Goal: Information Seeking & Learning: Find specific fact

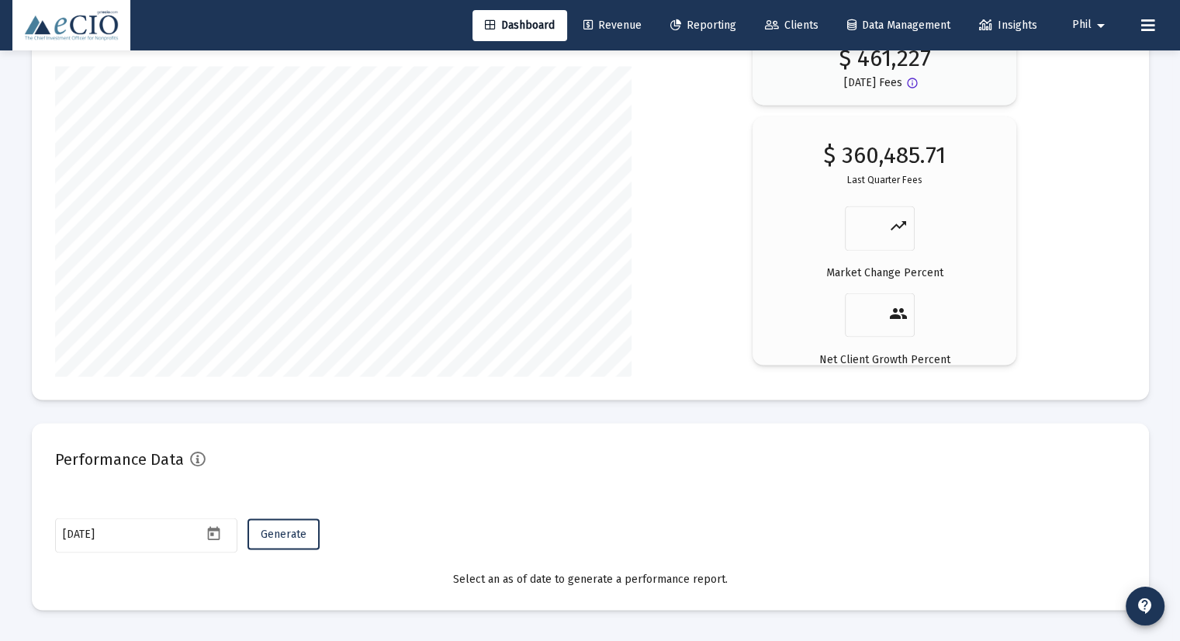
scroll to position [2680, 0]
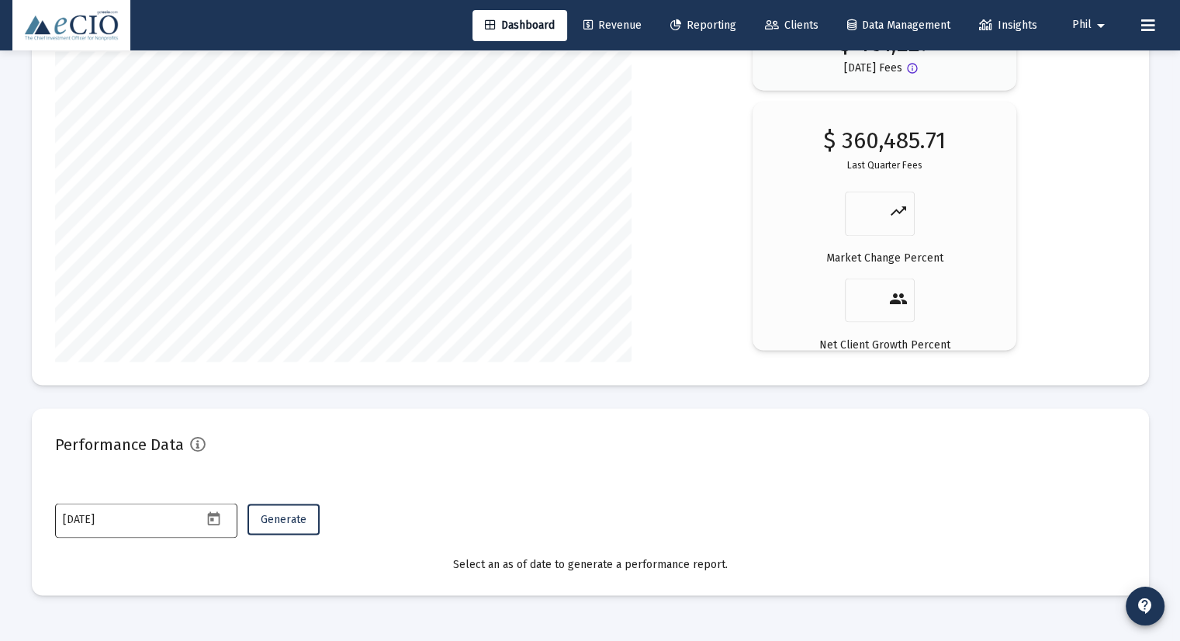
click at [216, 518] on icon "Open calendar" at bounding box center [214, 518] width 16 height 16
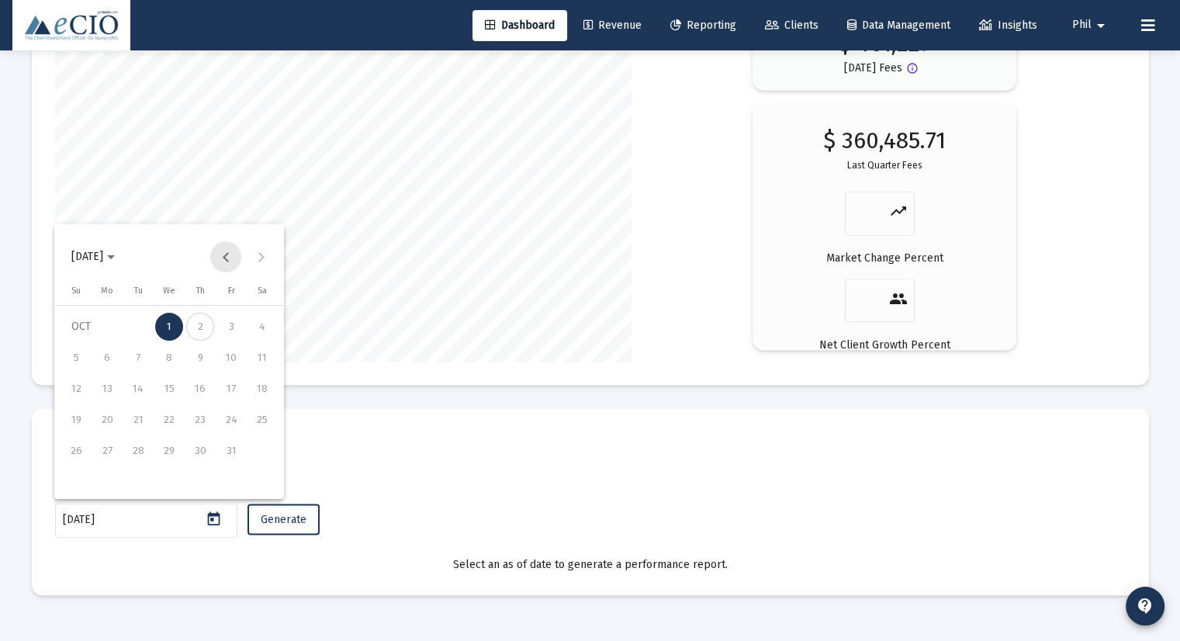
click at [226, 258] on button "Previous month" at bounding box center [225, 256] width 31 height 31
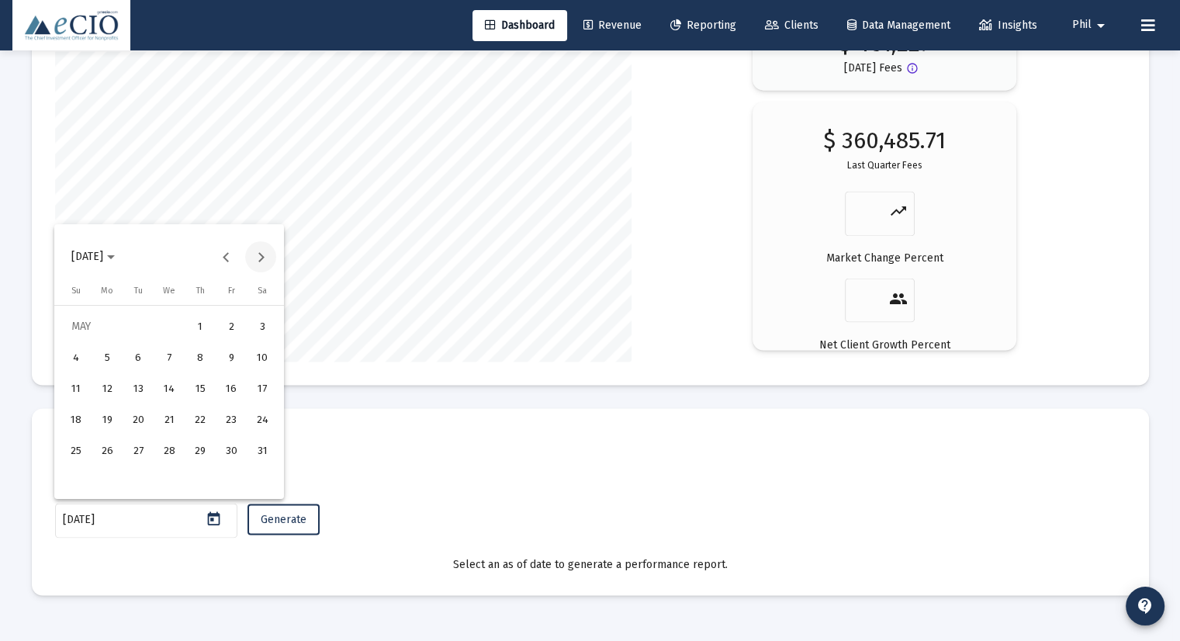
click at [258, 252] on button "Next month" at bounding box center [260, 256] width 31 height 31
click at [111, 488] on div "30" at bounding box center [107, 482] width 28 height 28
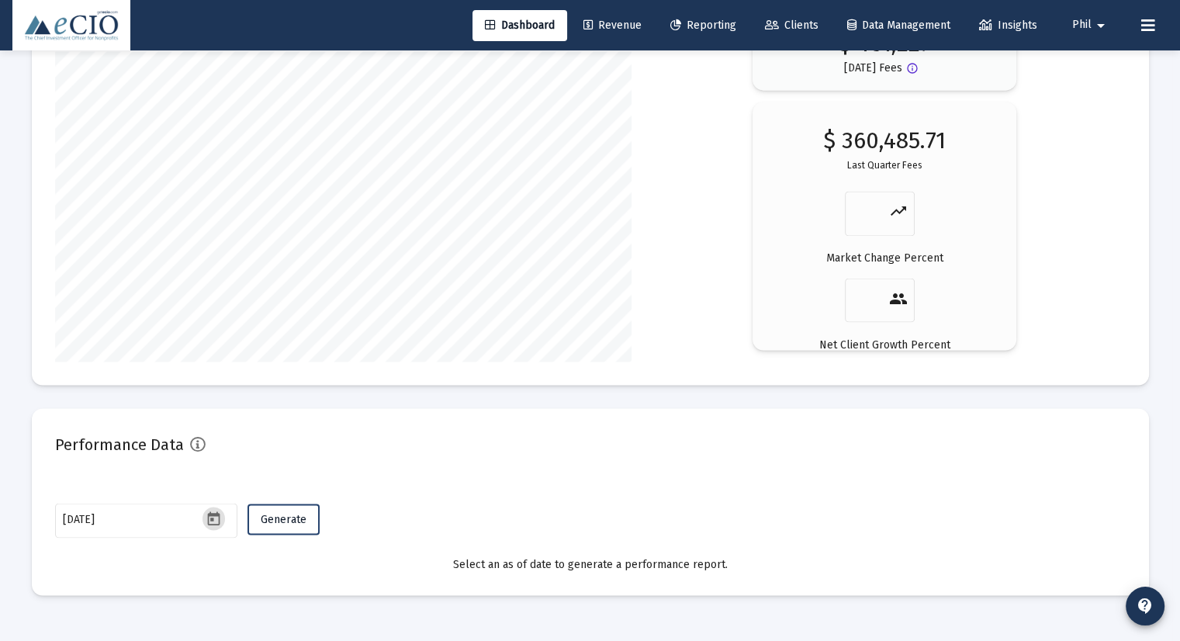
click at [284, 520] on span "Generate" at bounding box center [284, 518] width 46 height 13
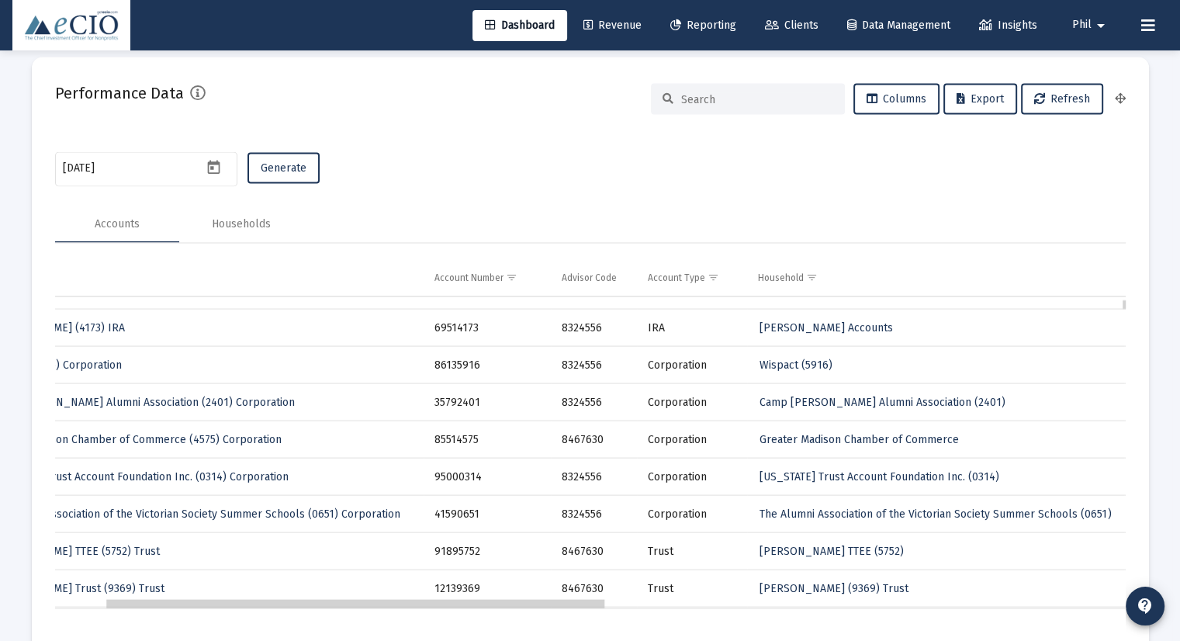
scroll to position [62, 192]
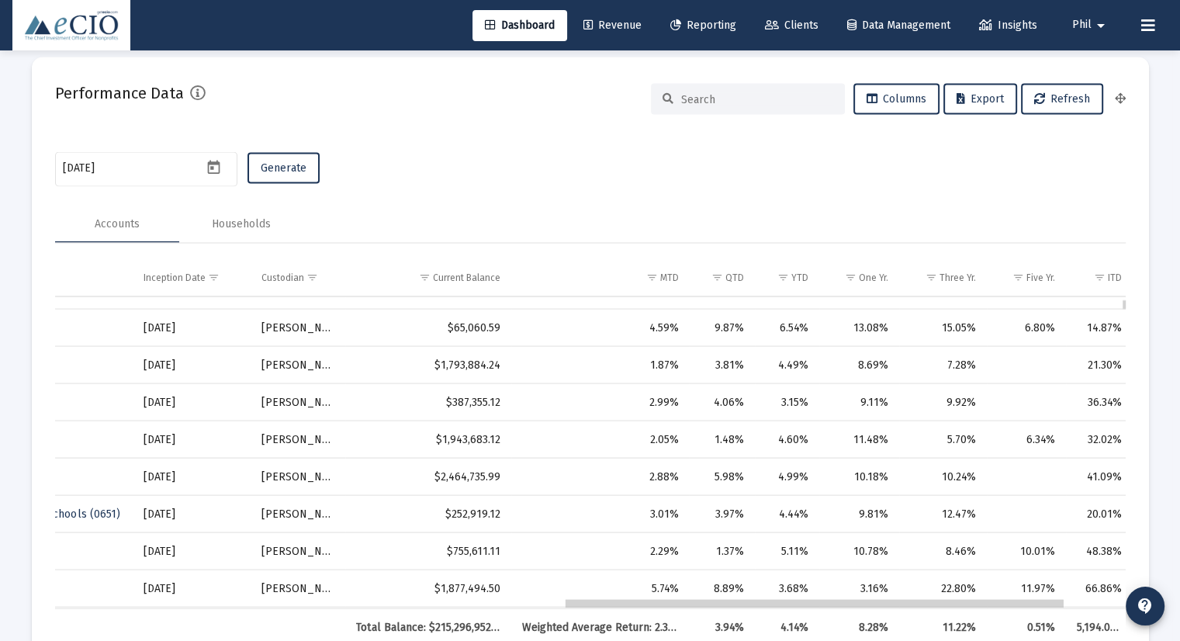
drag, startPoint x: 503, startPoint y: 606, endPoint x: 1022, endPoint y: 596, distance: 519.0
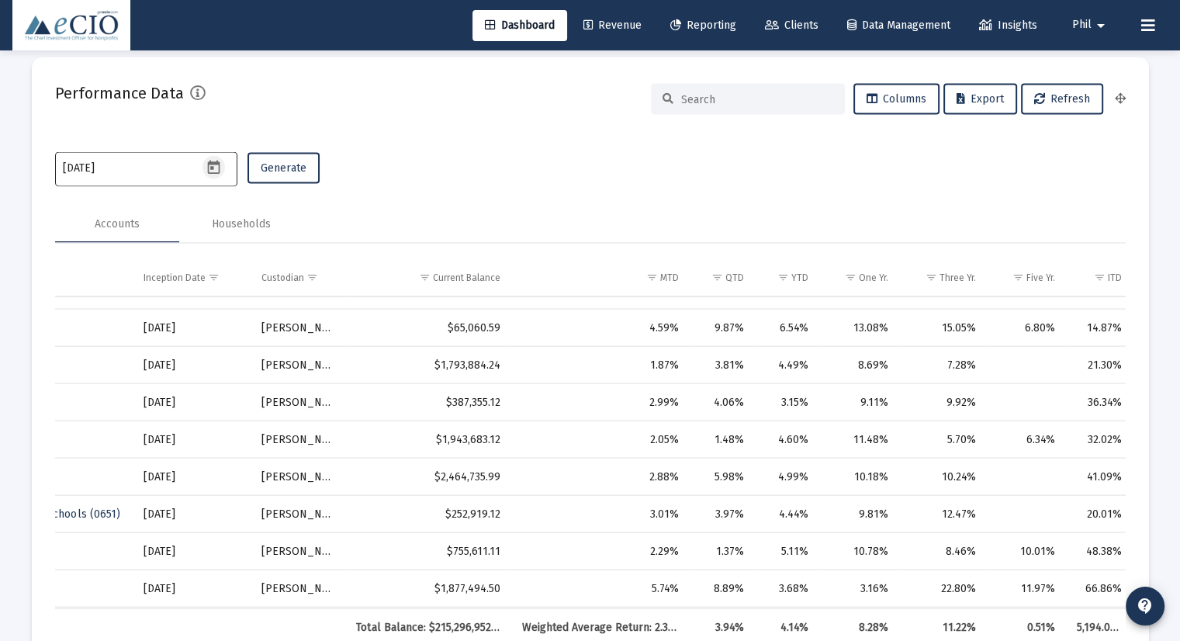
click at [209, 160] on icon "Open calendar" at bounding box center [214, 168] width 16 height 16
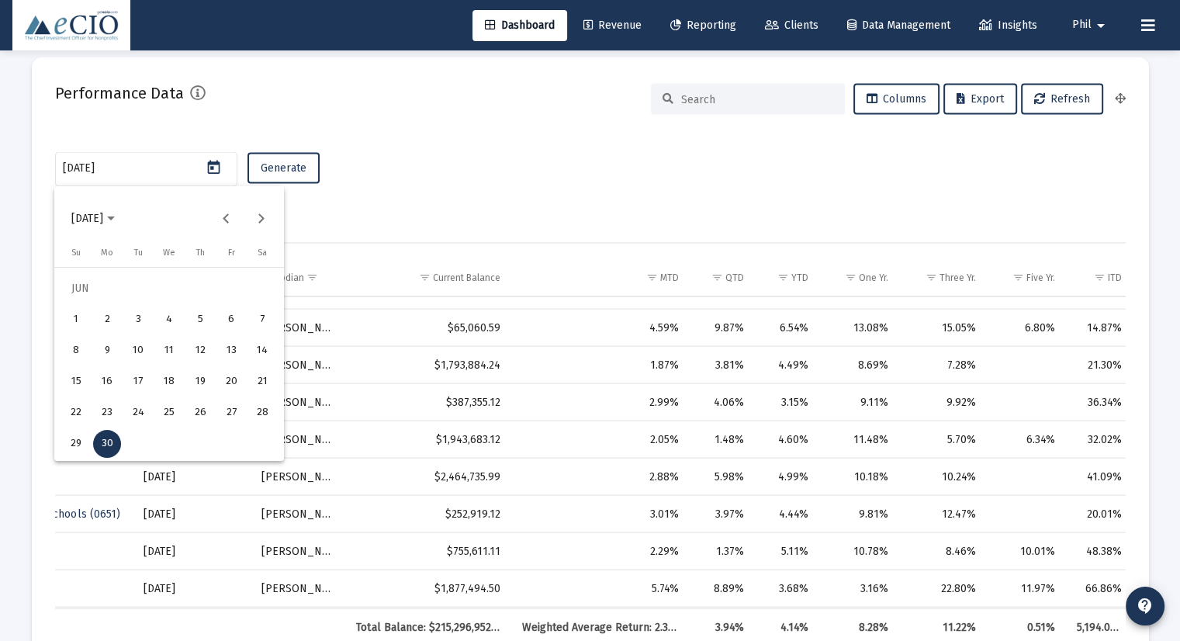
click at [103, 215] on span "[DATE]" at bounding box center [87, 218] width 32 height 13
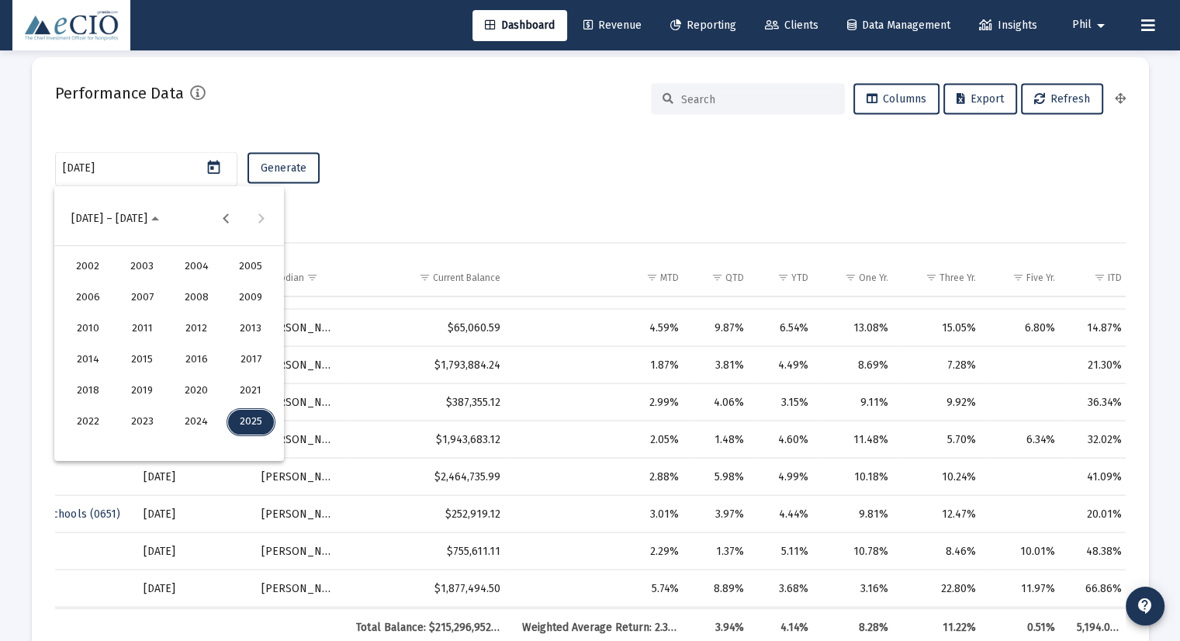
click at [258, 392] on div "2021" at bounding box center [250, 391] width 49 height 28
click at [245, 361] on div "DEC" at bounding box center [250, 360] width 49 height 28
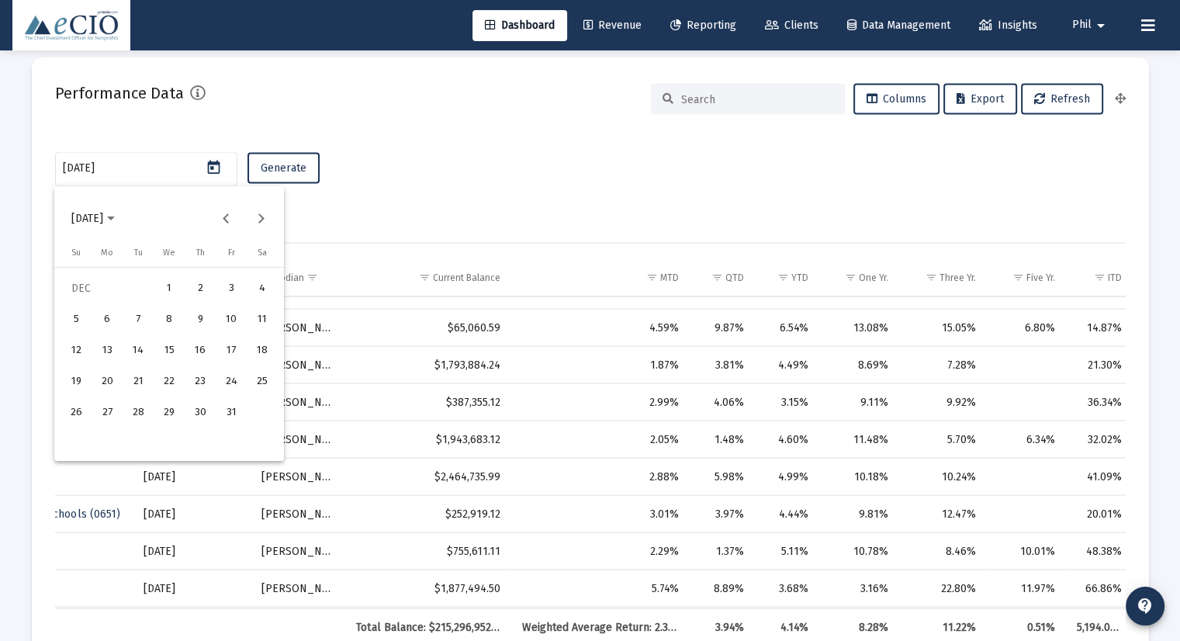
click at [230, 413] on div "31" at bounding box center [231, 413] width 28 height 28
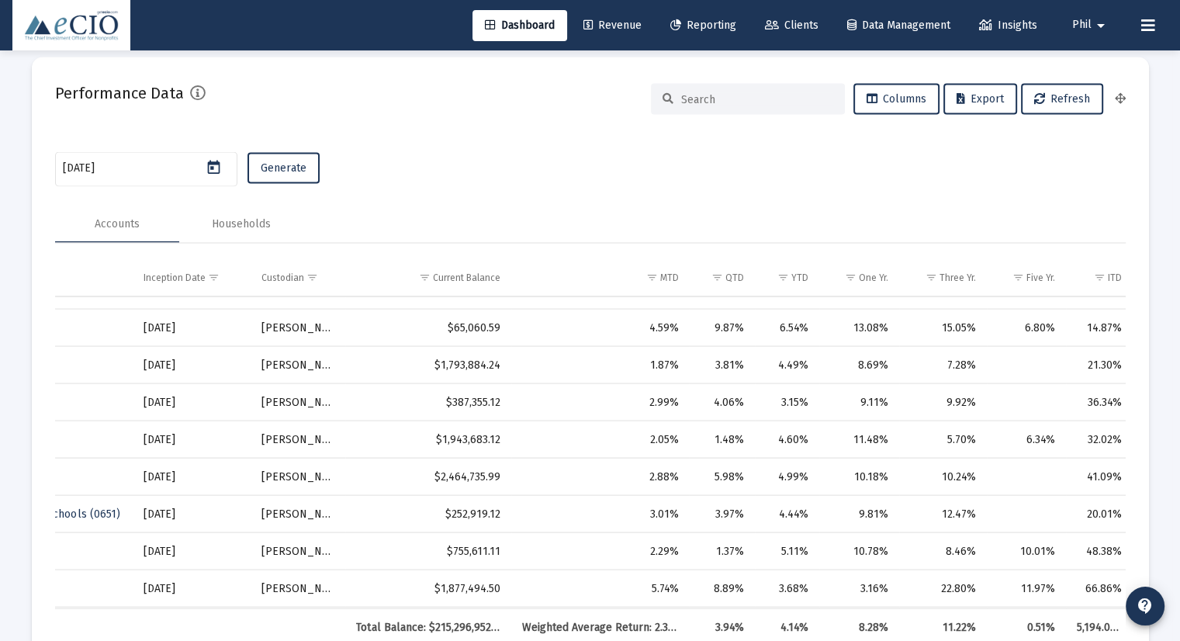
type input "[DATE]"
click at [285, 172] on span "Generate" at bounding box center [284, 167] width 46 height 13
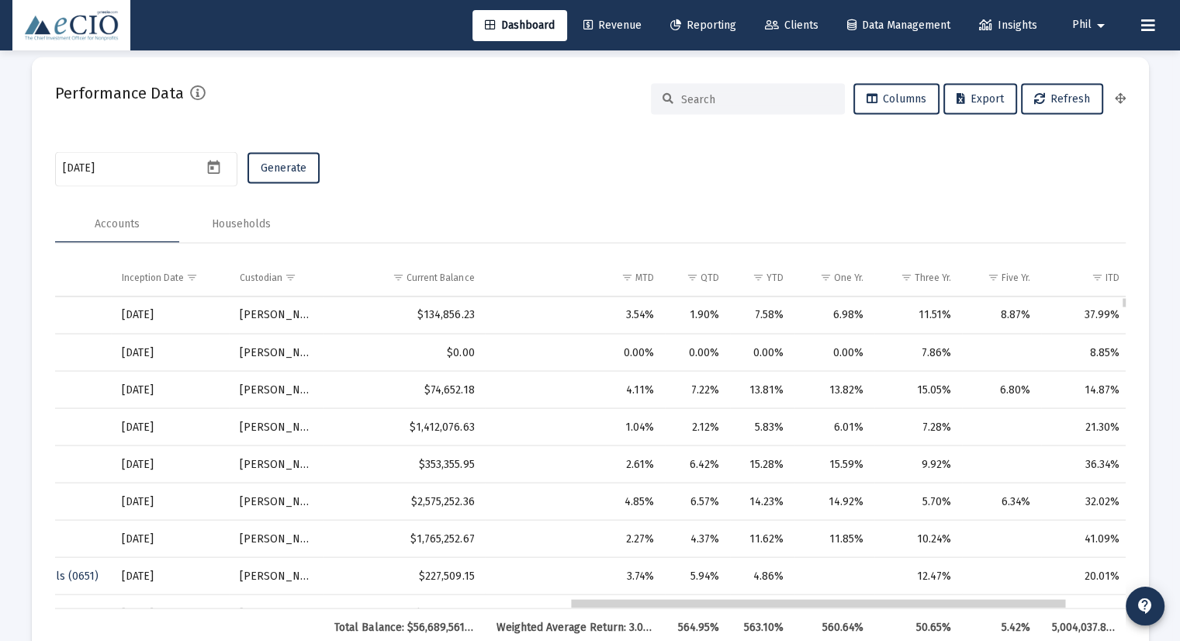
drag, startPoint x: 512, startPoint y: 605, endPoint x: 1036, endPoint y: 636, distance: 525.2
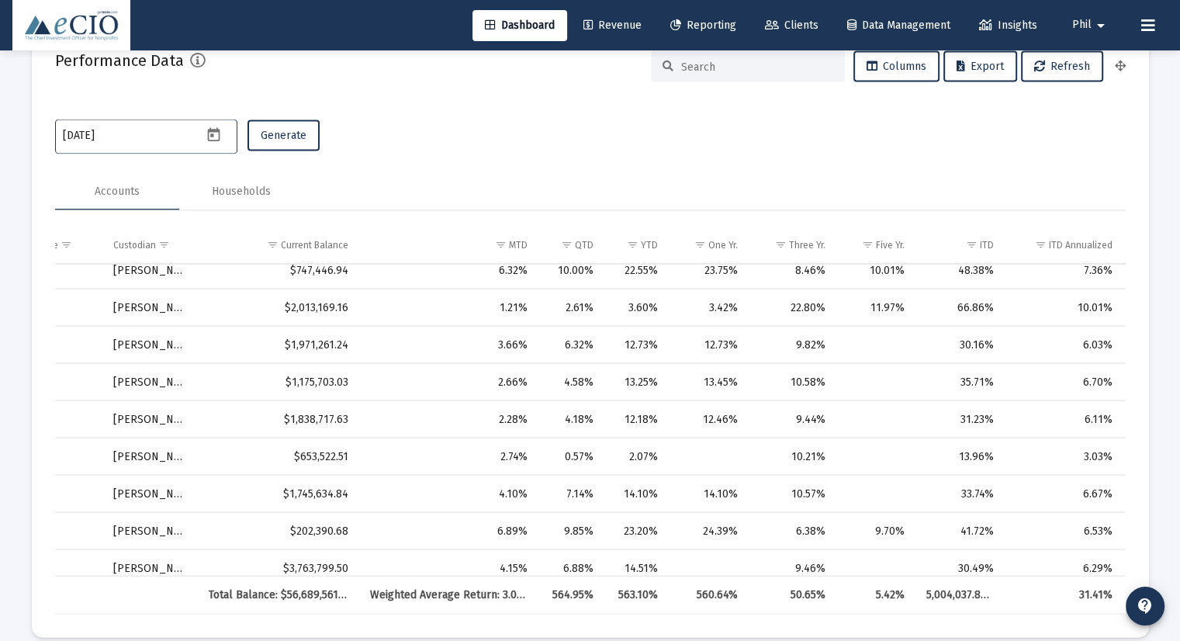
drag, startPoint x: 114, startPoint y: 137, endPoint x: 56, endPoint y: 137, distance: 58.2
click at [56, 137] on div "[DATE]" at bounding box center [146, 135] width 182 height 38
click at [782, 164] on mat-card-content "[DATE] Generate Accounts Households Account Name Account Number Advisor Code Ac…" at bounding box center [590, 365] width 1070 height 498
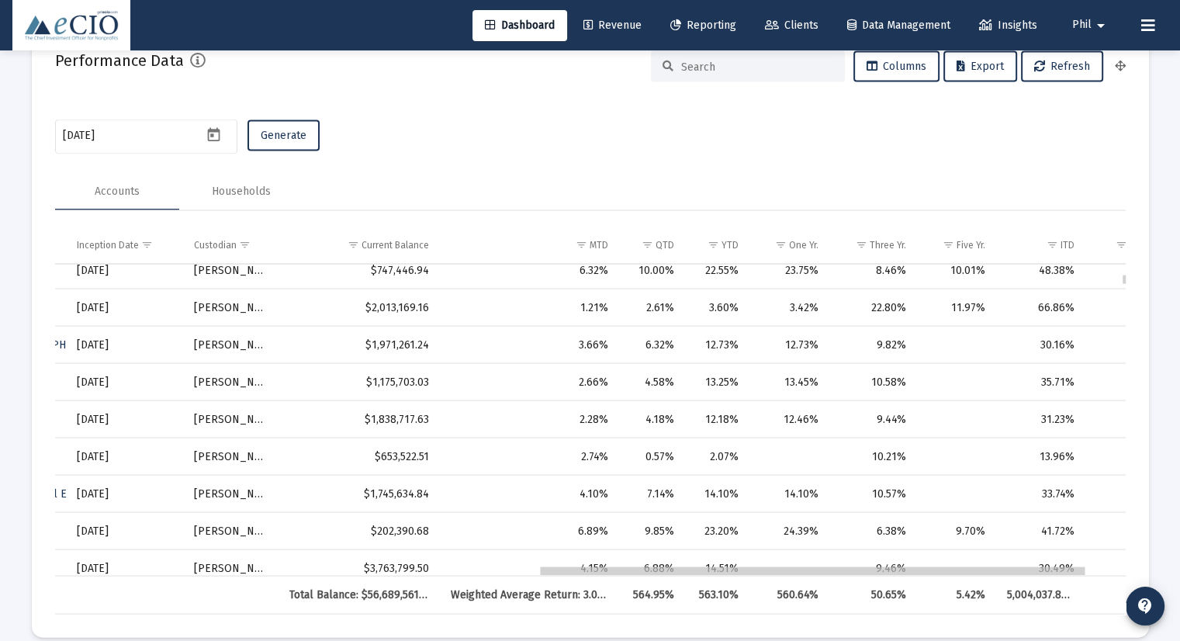
scroll to position [310, 936]
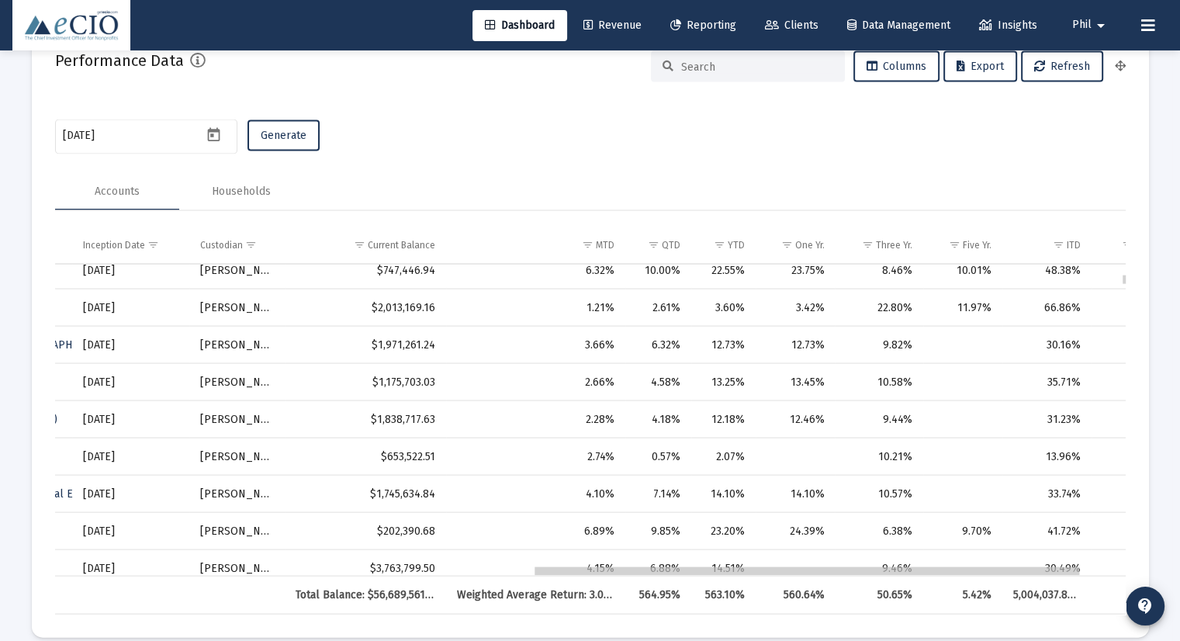
drag, startPoint x: 810, startPoint y: 572, endPoint x: 759, endPoint y: 568, distance: 51.3
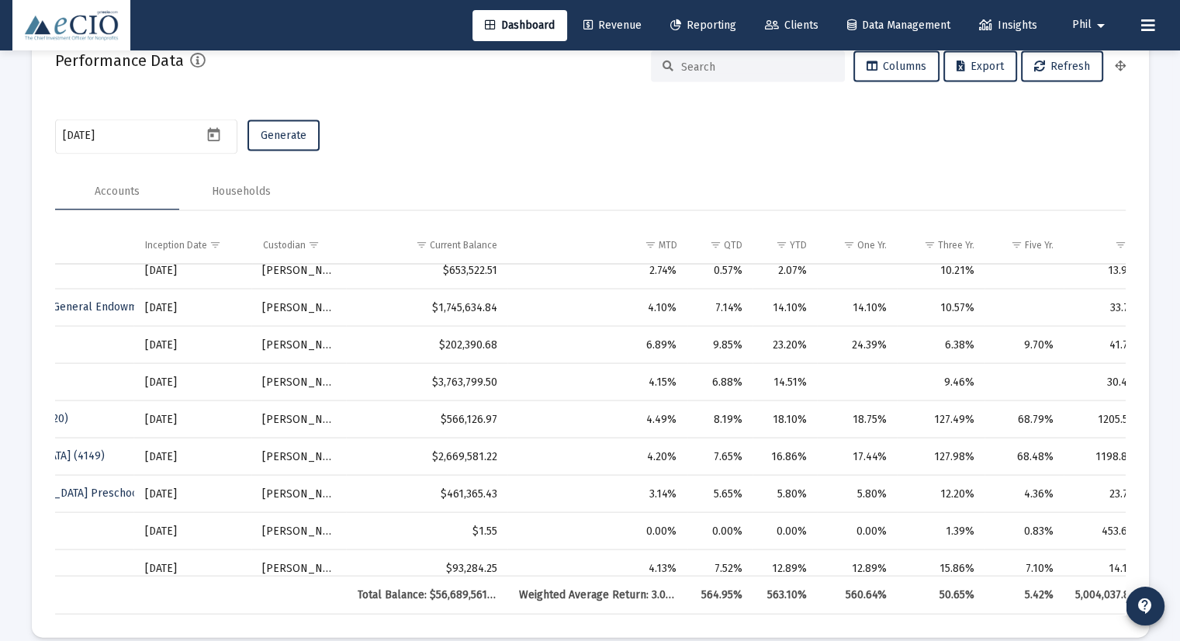
click at [696, 28] on span "Reporting" at bounding box center [703, 25] width 66 height 13
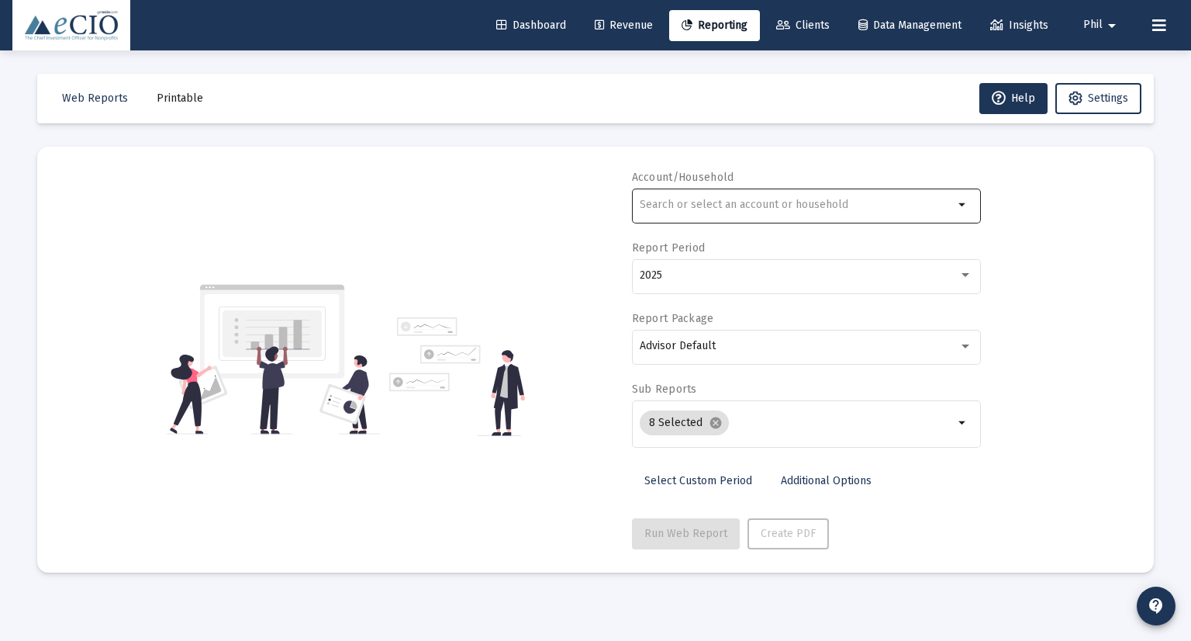
click at [765, 195] on div at bounding box center [797, 204] width 314 height 38
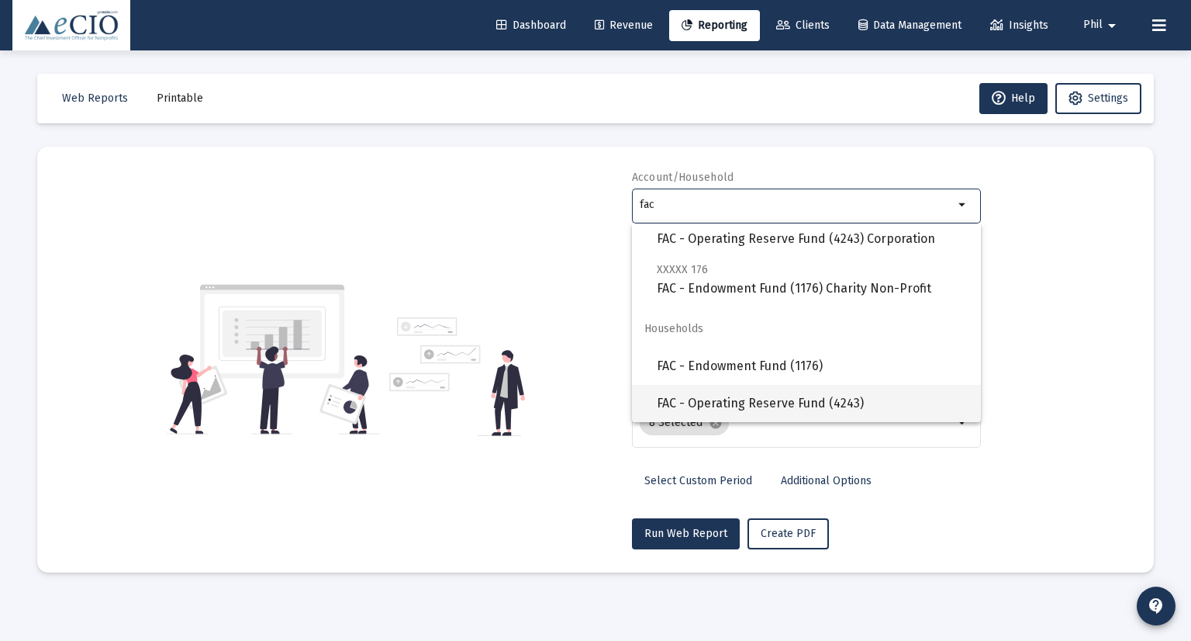
click at [847, 408] on span "FAC - Operating Reserve Fund (4243)" at bounding box center [813, 403] width 312 height 37
type input "FAC - Operating Reserve Fund (4243)"
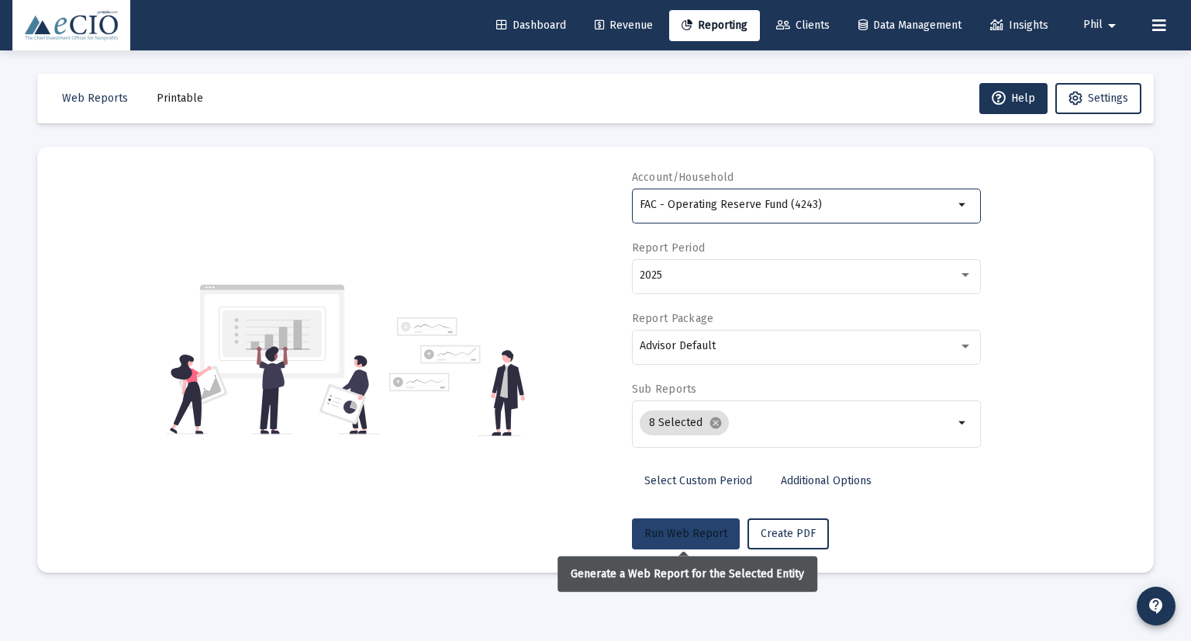
click at [676, 534] on span "Run Web Report" at bounding box center [686, 533] width 83 height 13
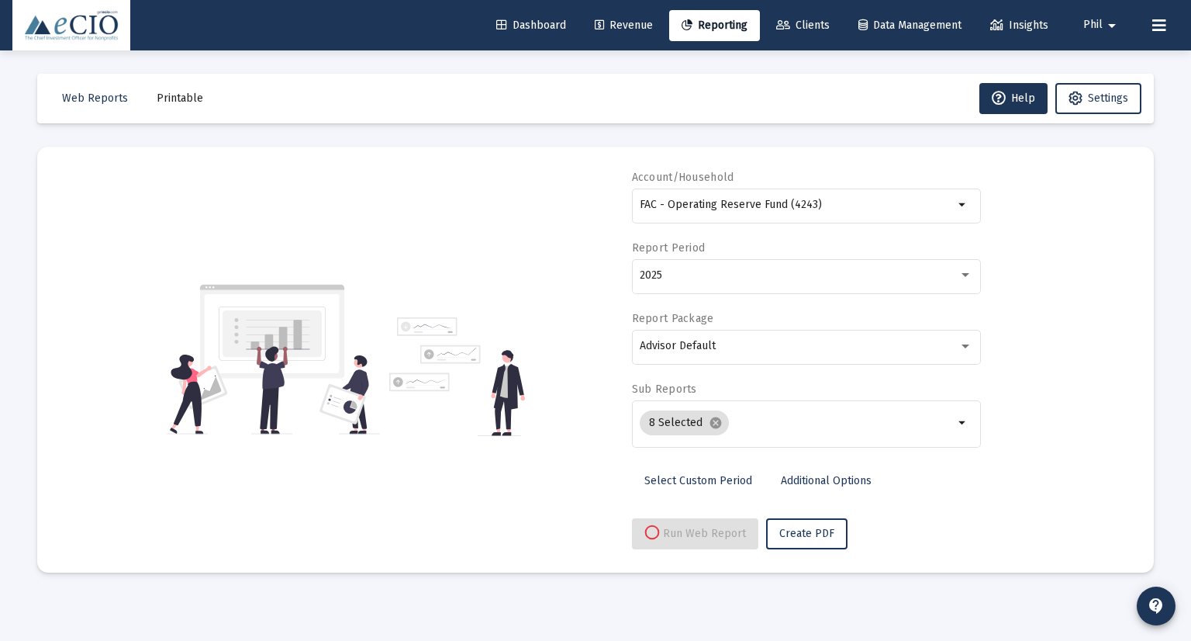
select select "View all"
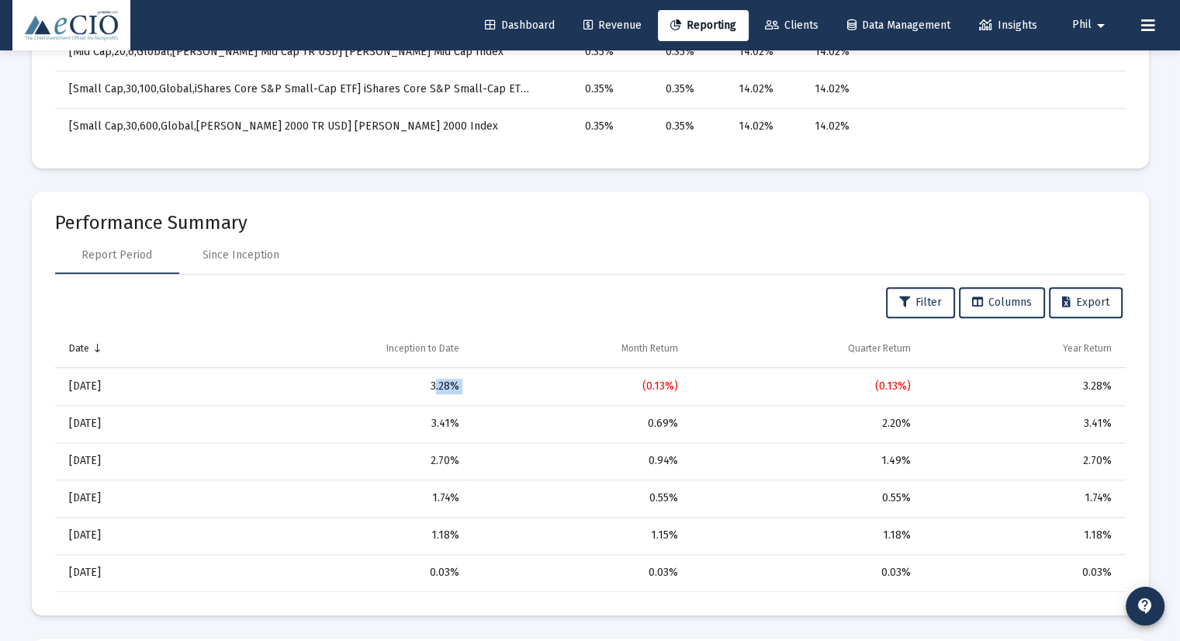
drag, startPoint x: 487, startPoint y: 380, endPoint x: 400, endPoint y: 379, distance: 86.9
click at [400, 379] on tr "[DATE] 3.28% (0.13%) (0.13%) 3.28%" at bounding box center [590, 386] width 1070 height 37
drag, startPoint x: 53, startPoint y: 379, endPoint x: 492, endPoint y: 382, distance: 439.0
click at [492, 382] on mat-card "Performance Summary Report Period Since Inception Filter Columns Export Date In…" at bounding box center [590, 403] width 1117 height 423
click at [489, 382] on div "(0.13%)" at bounding box center [579, 386] width 197 height 16
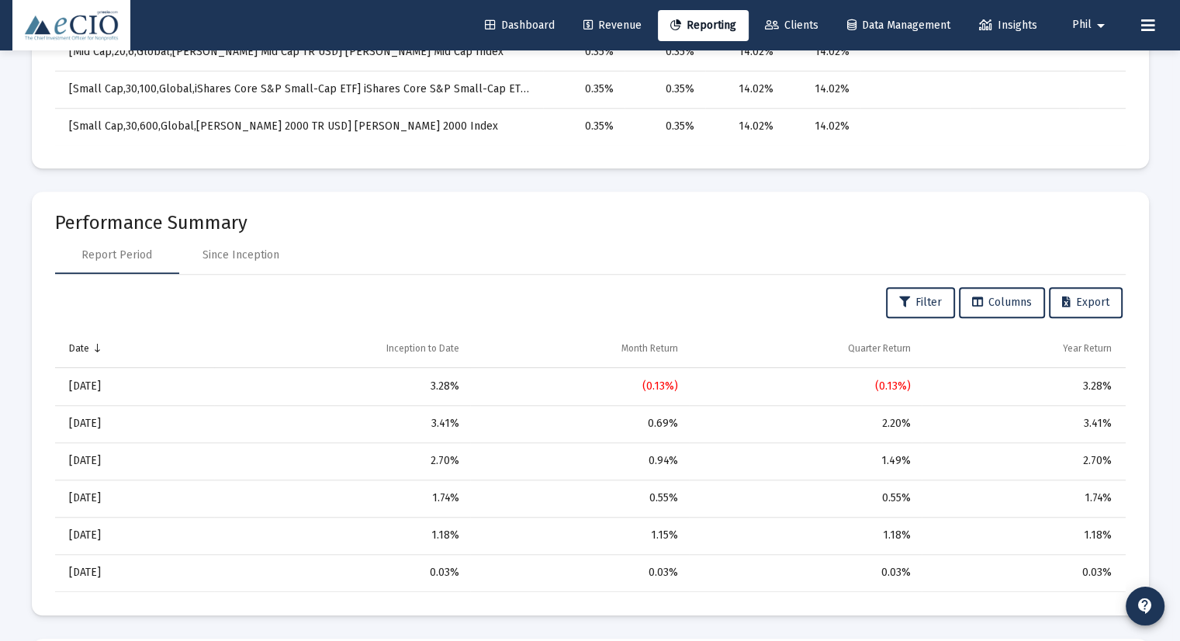
click at [769, 26] on icon at bounding box center [772, 25] width 14 height 11
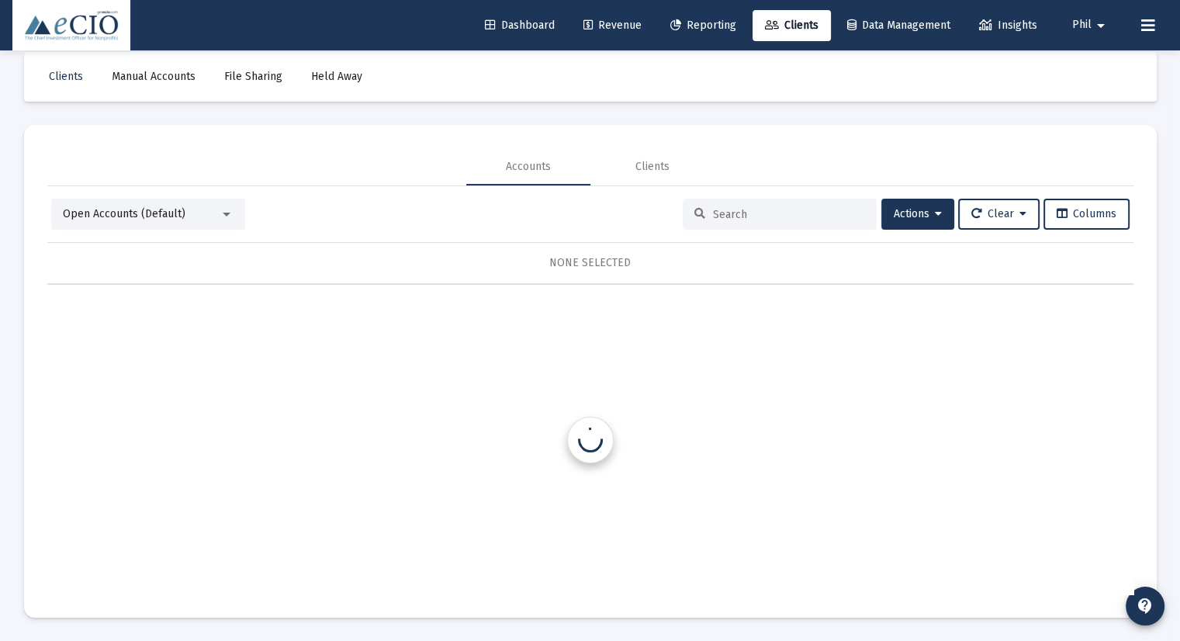
scroll to position [22, 0]
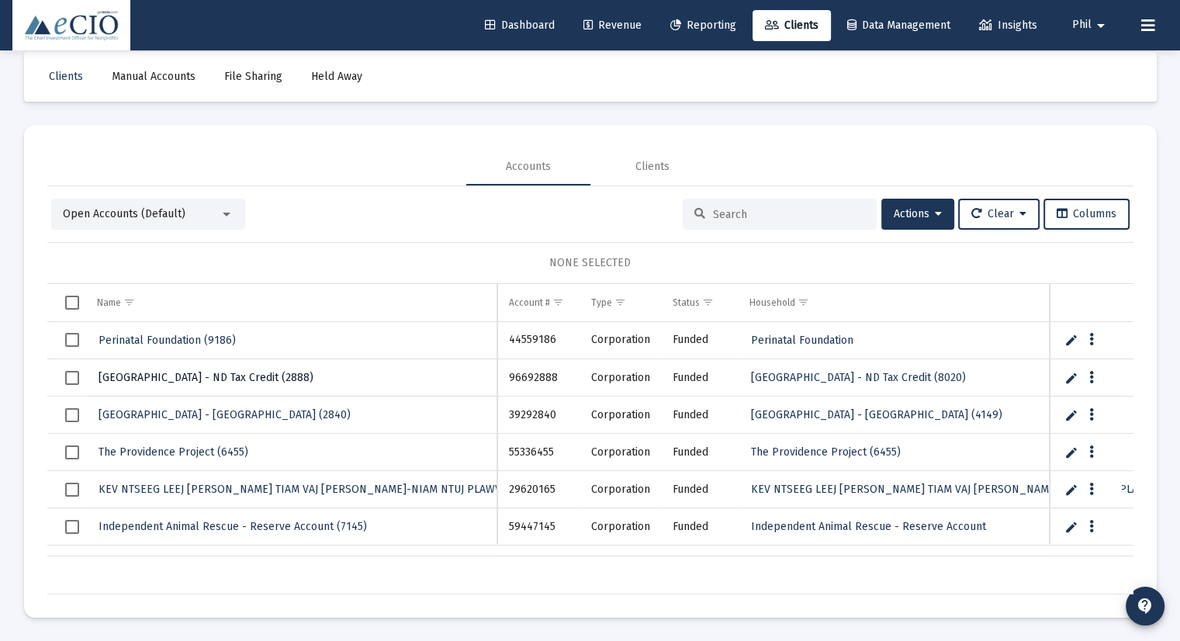
click at [219, 376] on span "[GEOGRAPHIC_DATA] - ND Tax Credit (2888)" at bounding box center [206, 377] width 215 height 13
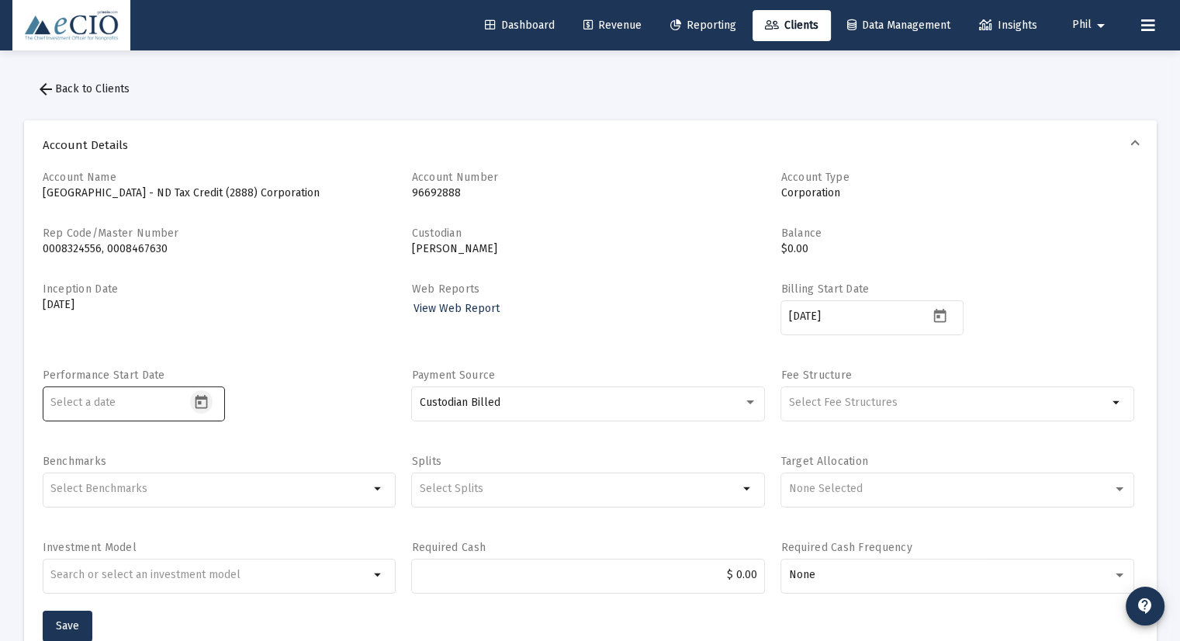
click at [203, 402] on icon "Open calendar" at bounding box center [201, 402] width 16 height 16
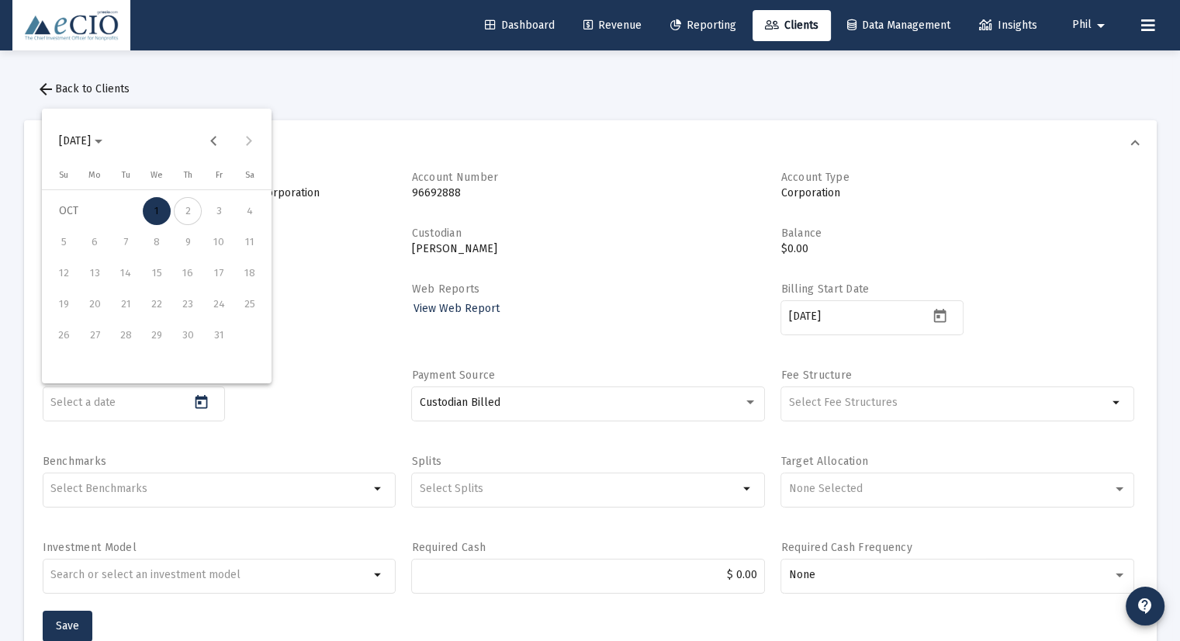
click at [323, 340] on div at bounding box center [590, 320] width 1180 height 641
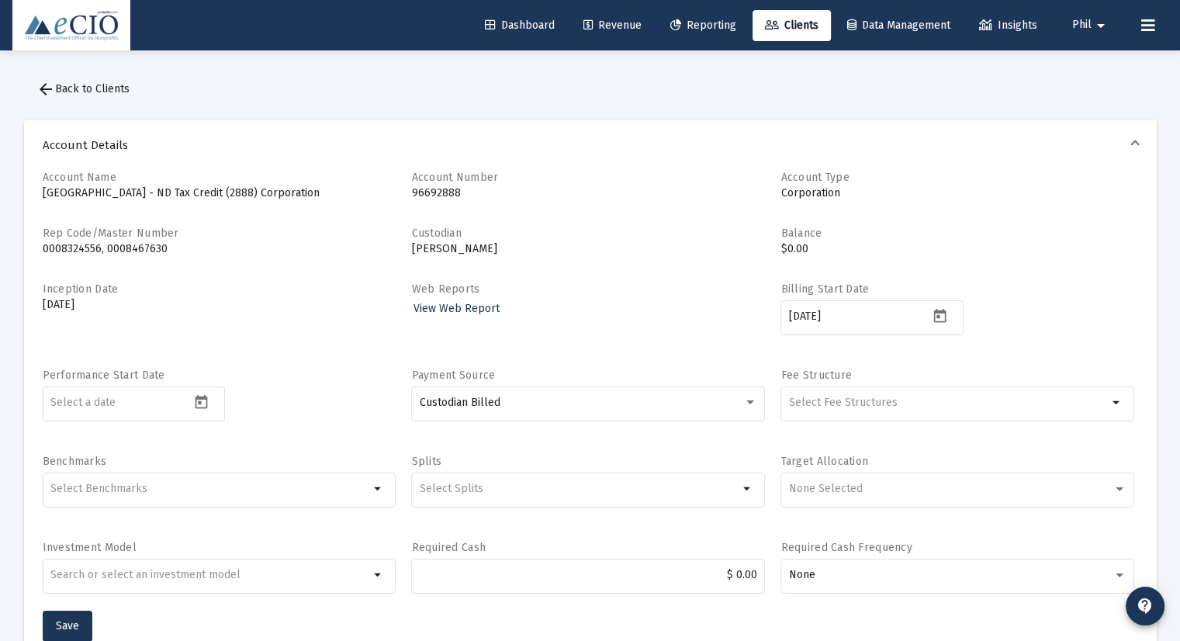
drag, startPoint x: 105, startPoint y: 306, endPoint x: 36, endPoint y: 289, distance: 71.7
click at [36, 289] on div "Account Name Plains Art Museum - ND Tax Credit (2888) Corporation Account Numbe…" at bounding box center [590, 412] width 1132 height 484
click at [51, 295] on label "Inception Date" at bounding box center [81, 288] width 76 height 13
drag, startPoint x: 105, startPoint y: 305, endPoint x: 40, endPoint y: 300, distance: 66.1
click at [40, 300] on div "Account Name Plains Art Museum - ND Tax Credit (2888) Corporation Account Numbe…" at bounding box center [590, 412] width 1132 height 484
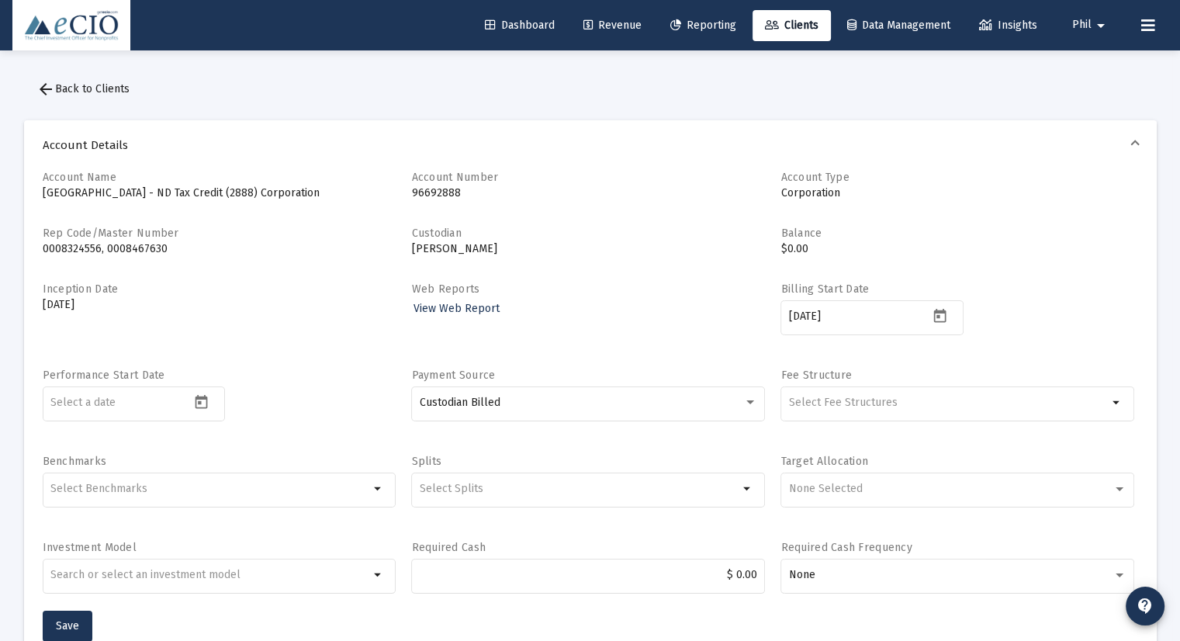
click at [158, 310] on p "[DATE]" at bounding box center [220, 305] width 354 height 16
drag, startPoint x: 115, startPoint y: 311, endPoint x: 45, endPoint y: 305, distance: 70.1
click at [45, 305] on p "[DATE]" at bounding box center [220, 305] width 354 height 16
click at [188, 292] on div "Inception Date [DATE]" at bounding box center [220, 317] width 354 height 71
